Goal: Communication & Community: Ask a question

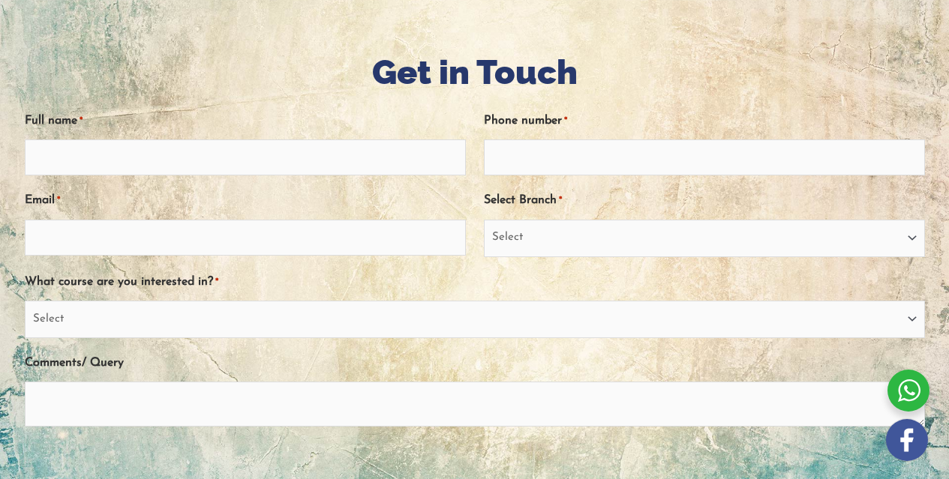
scroll to position [225, 0]
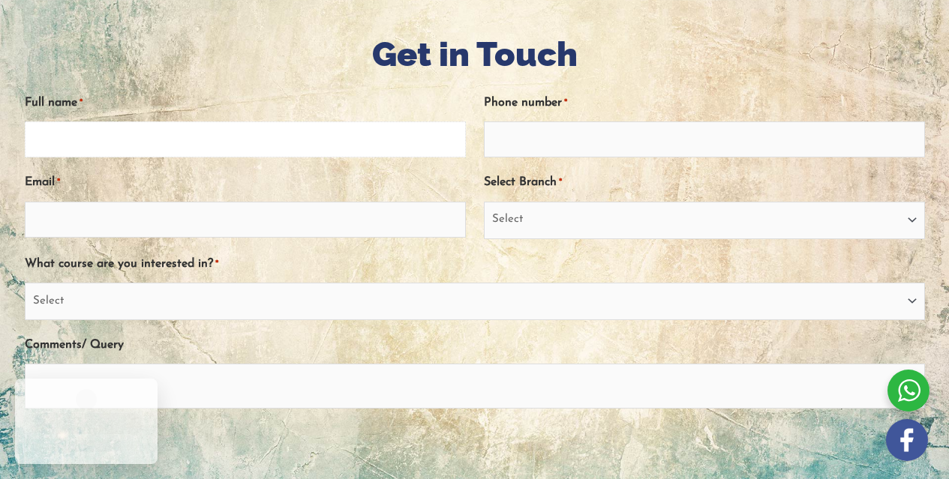
click at [140, 151] on input "Full name *" at bounding box center [245, 140] width 441 height 36
click at [143, 142] on input "Full name *" at bounding box center [245, 140] width 441 height 36
click at [140, 132] on input "Full name *" at bounding box center [245, 140] width 441 height 36
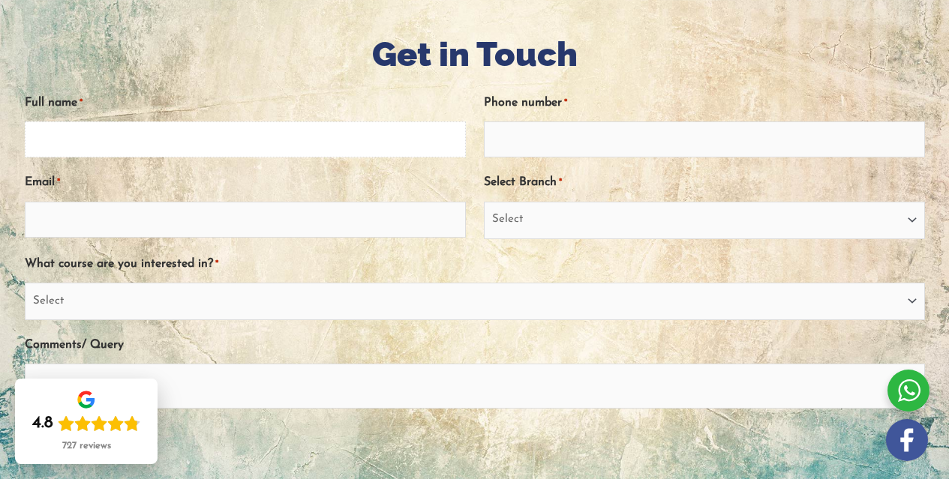
type input "[PERSON_NAME]"
type input "09114516314"
type input "[EMAIL_ADDRESS][DOMAIN_NAME]"
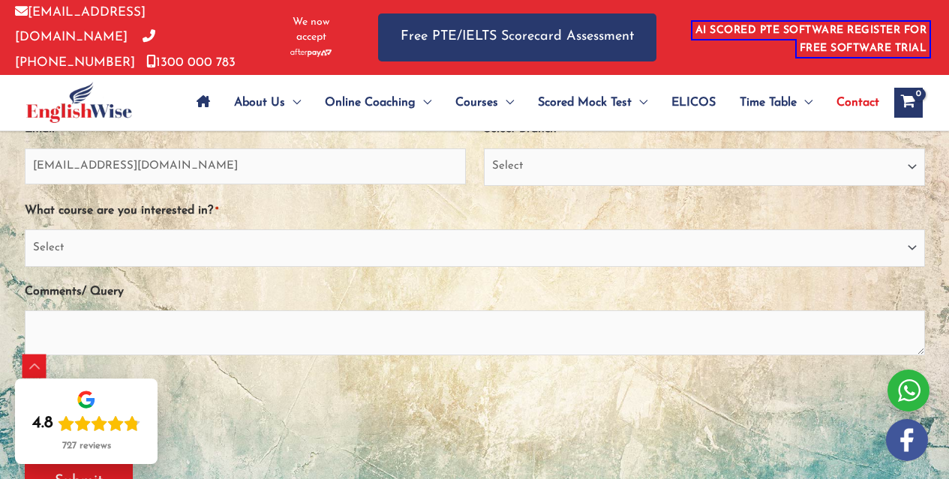
scroll to position [375, 0]
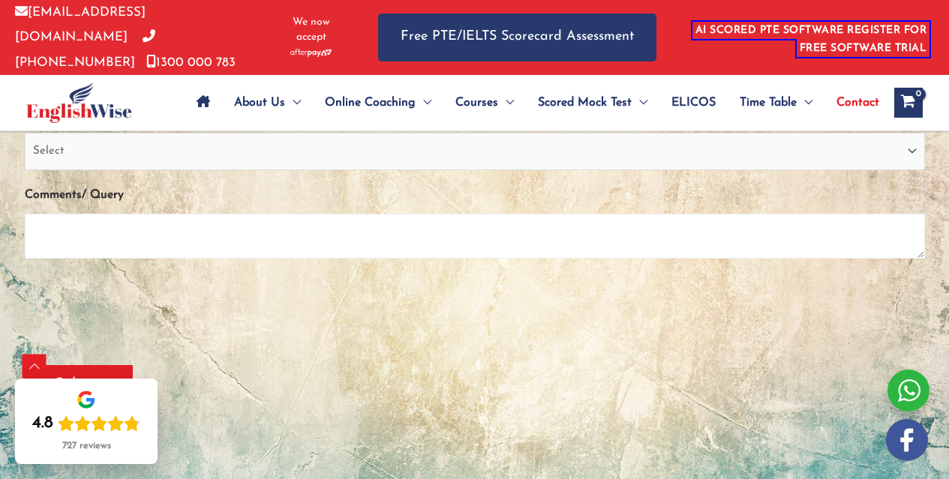
click at [113, 238] on textarea "Comments/ Query" at bounding box center [475, 236] width 900 height 45
paste textarea "Hello, My name is [PERSON_NAME], and my web analysis shows that you are already…"
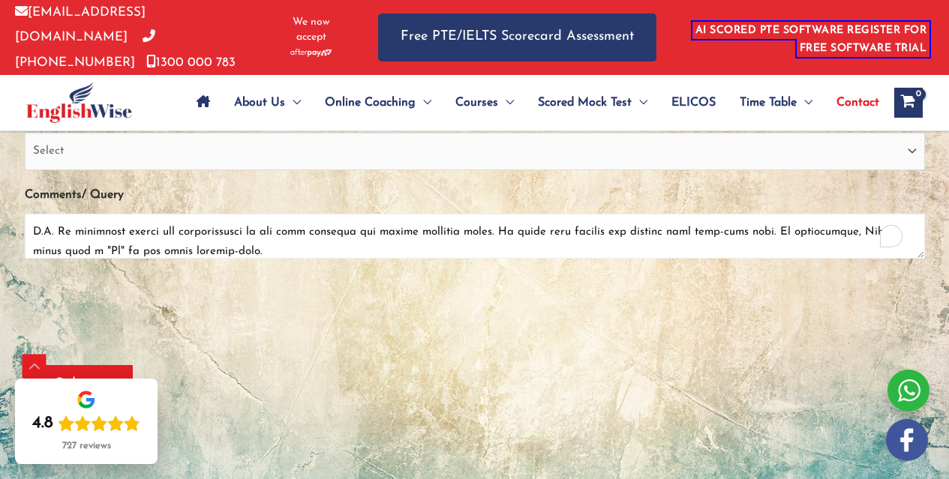
scroll to position [547, 0]
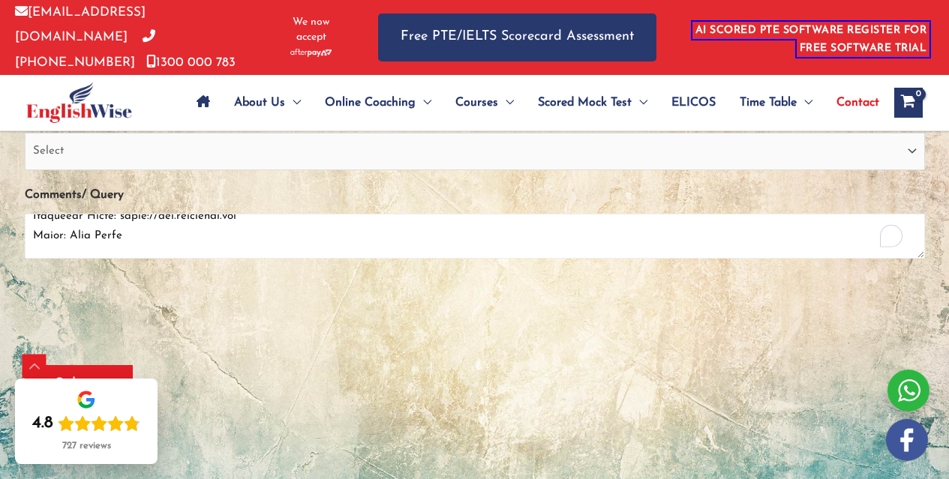
type textarea "Hello, My name is [PERSON_NAME], and my web analysis shows that you are already…"
click at [95, 149] on select "Select PTE NAATI IELTS OET General English" at bounding box center [475, 152] width 900 height 38
select select "OET"
click at [25, 133] on select "Select PTE NAATI IELTS OET General English" at bounding box center [475, 152] width 900 height 38
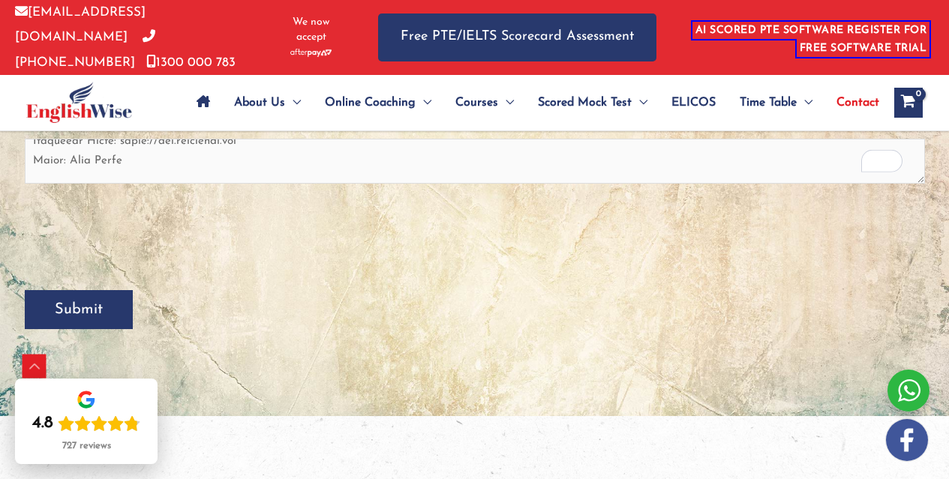
click at [100, 300] on input "Submit" at bounding box center [79, 309] width 108 height 39
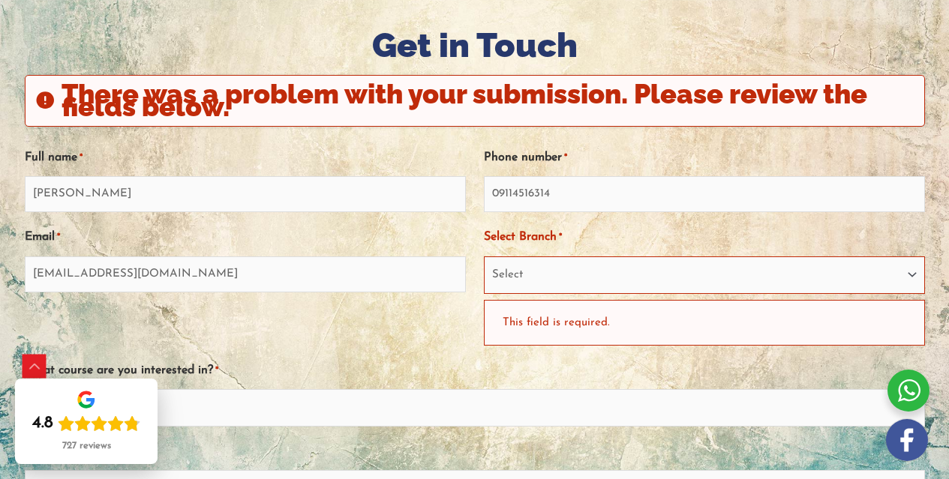
scroll to position [229, 0]
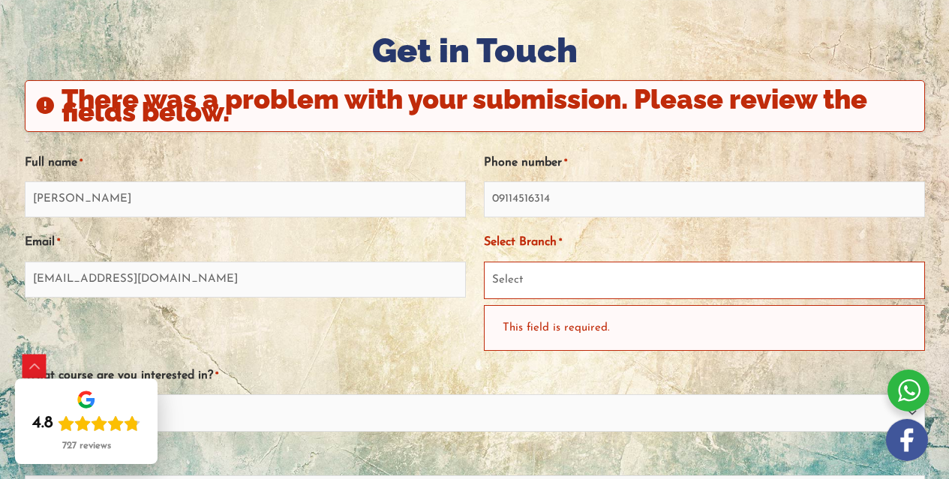
click at [523, 283] on select "Select [GEOGRAPHIC_DATA] [GEOGRAPHIC_DATA] [GEOGRAPHIC_DATA] EnglishWise Global…" at bounding box center [704, 281] width 441 height 38
select select "[GEOGRAPHIC_DATA]"
click at [484, 262] on select "Select [GEOGRAPHIC_DATA] [GEOGRAPHIC_DATA] [GEOGRAPHIC_DATA] EnglishWise Global…" at bounding box center [704, 281] width 441 height 38
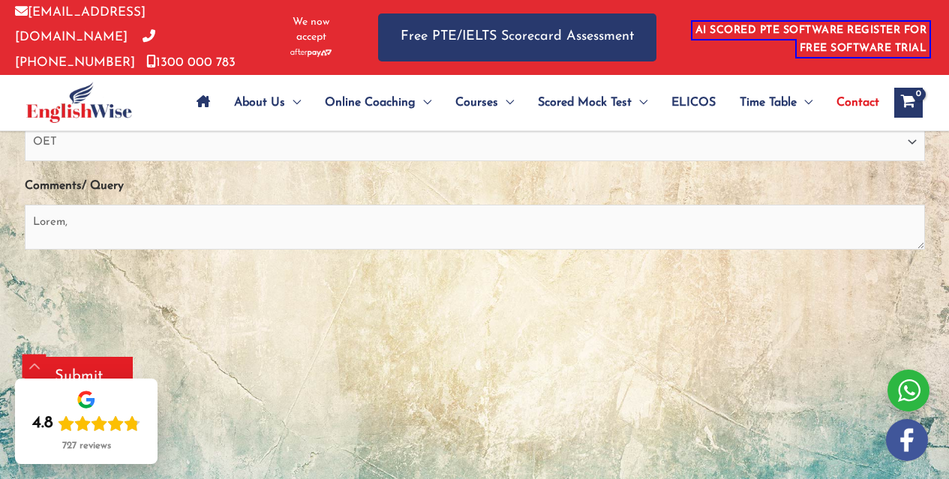
scroll to position [529, 0]
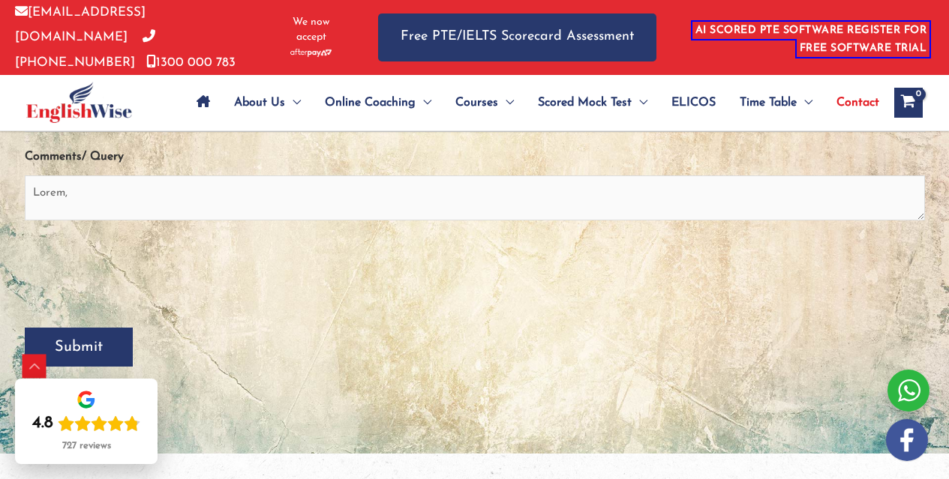
click at [100, 338] on input "Submit" at bounding box center [79, 347] width 108 height 39
